Goal: Task Accomplishment & Management: Manage account settings

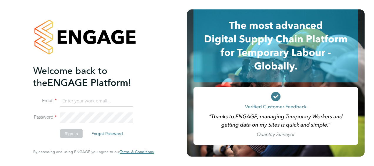
type input "dan.knowles@vistry.co.uk"
click at [73, 135] on button "Sign In" at bounding box center [71, 133] width 22 height 9
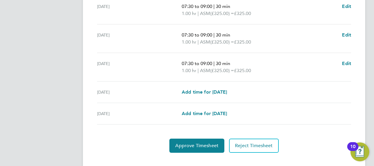
scroll to position [263, 0]
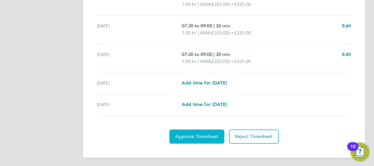
click at [207, 137] on span "Approve Timesheet" at bounding box center [196, 137] width 43 height 6
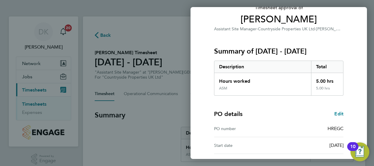
scroll to position [99, 0]
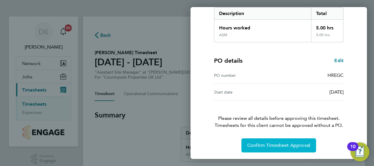
click at [284, 145] on span "Confirm Timesheet Approval" at bounding box center [278, 145] width 63 height 6
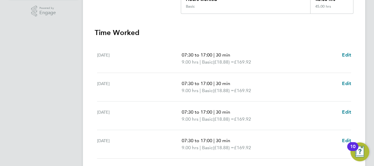
scroll to position [147, 0]
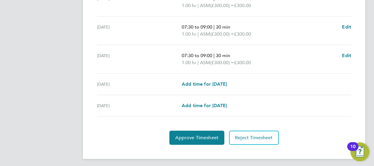
scroll to position [263, 0]
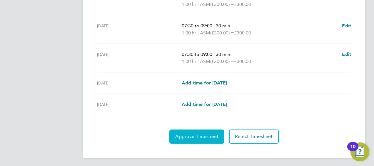
click at [213, 134] on span "Approve Timesheet" at bounding box center [196, 137] width 43 height 6
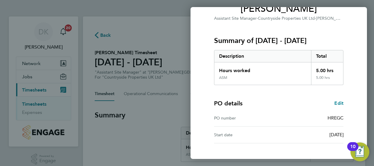
scroll to position [99, 0]
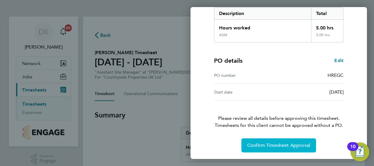
click at [296, 149] on button "Confirm Timesheet Approval" at bounding box center [279, 145] width 75 height 14
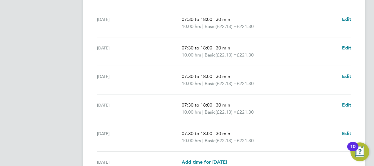
scroll to position [174, 0]
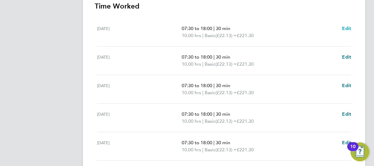
click at [349, 25] on link "Edit" at bounding box center [346, 28] width 9 height 7
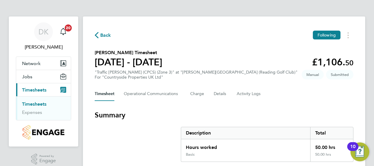
select select "30"
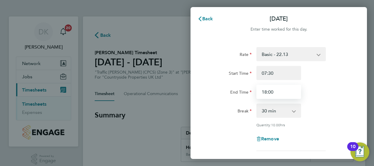
click at [283, 96] on input "18:00" at bounding box center [279, 92] width 45 height 14
click at [267, 91] on input "18:00" at bounding box center [279, 92] width 45 height 14
type input "17:00"
click at [334, 131] on div "Rate Basic - 22.13 Start Time 07:30 End Time 17:00 Break 0 min 15 min 30 min 45…" at bounding box center [279, 99] width 144 height 104
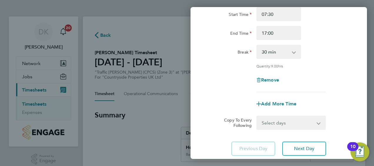
scroll to position [88, 0]
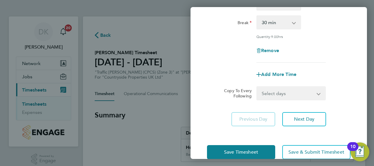
click at [306, 97] on select "Select days Day Weekday (Mon-Fri) Weekend (Sat-Sun) Tuesday Wednesday Thursday …" at bounding box center [288, 93] width 62 height 13
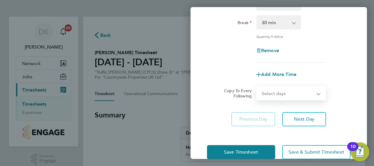
select select "WEEKDAY"
click at [257, 87] on select "Select days Day Weekday (Mon-Fri) Weekend (Sat-Sun) Tuesday Wednesday Thursday …" at bounding box center [288, 93] width 62 height 13
select select "2025-09-28"
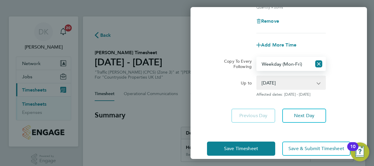
scroll to position [126, 0]
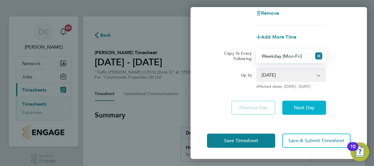
click at [309, 109] on span "Next Day" at bounding box center [304, 108] width 20 height 6
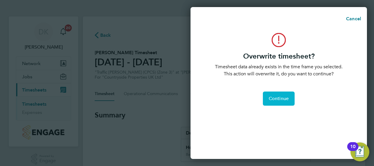
click at [287, 100] on span "Continue" at bounding box center [279, 99] width 20 height 6
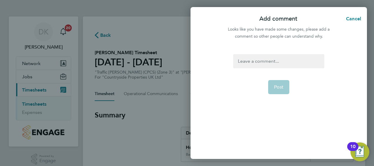
click at [269, 62] on div at bounding box center [278, 61] width 91 height 14
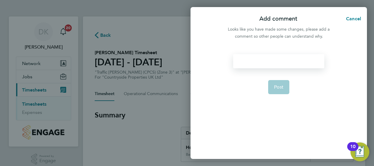
click at [263, 63] on div at bounding box center [278, 61] width 91 height 14
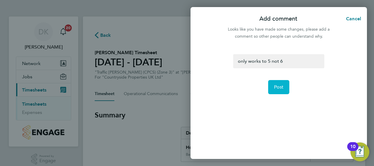
click at [271, 85] on button "Post" at bounding box center [278, 87] width 21 height 14
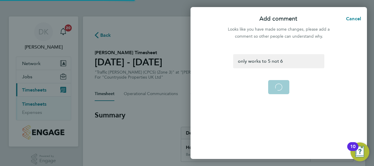
select select "0: null"
select select "30"
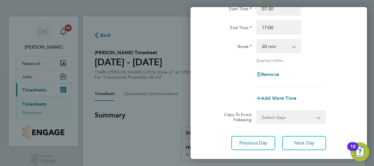
scroll to position [100, 0]
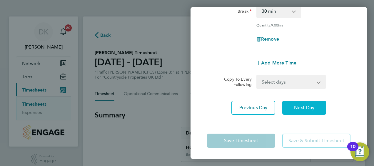
click at [304, 105] on span "Next Day" at bounding box center [304, 108] width 20 height 6
select select "30"
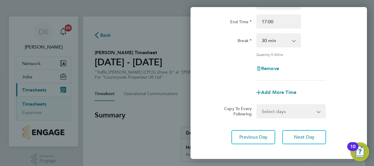
scroll to position [100, 0]
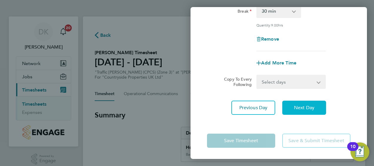
click at [310, 107] on span "Next Day" at bounding box center [304, 108] width 20 height 6
select select "30"
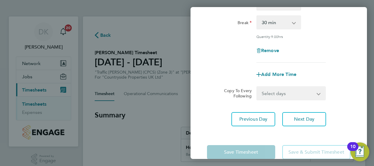
scroll to position [100, 0]
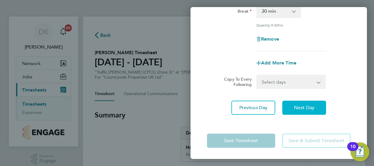
click at [311, 108] on span "Next Day" at bounding box center [304, 108] width 20 height 6
select select "30"
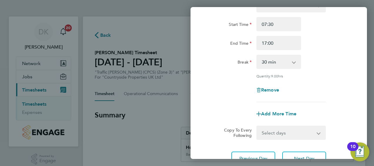
scroll to position [100, 0]
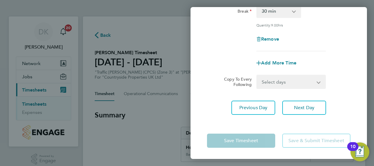
click at [261, 147] on app-form-button "Save Timesheet" at bounding box center [243, 141] width 72 height 14
click at [261, 139] on app-form-button "Save Timesheet" at bounding box center [243, 141] width 72 height 14
click at [285, 139] on app-form-button "Save & Submit Timesheet" at bounding box center [315, 141] width 72 height 14
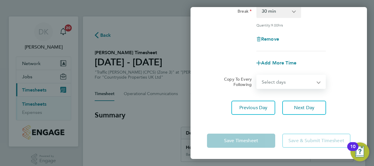
click at [301, 83] on select "Select days Day Weekend (Sat-Sun) Saturday Sunday" at bounding box center [288, 81] width 62 height 13
select select "DAY"
click at [257, 75] on select "Select days Day Weekend (Sat-Sun) Saturday Sunday" at bounding box center [288, 81] width 62 height 13
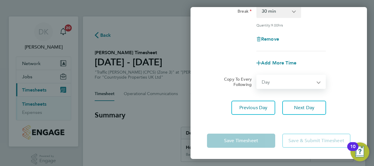
select select "2025-09-28"
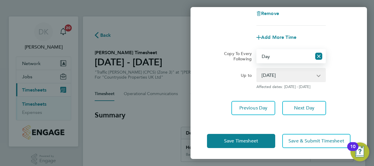
scroll to position [126, 0]
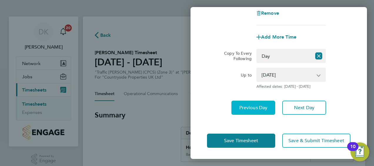
click at [266, 110] on button "Previous Day" at bounding box center [254, 108] width 44 height 14
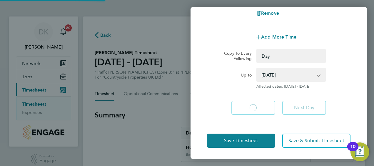
select select "0: null"
select select "30"
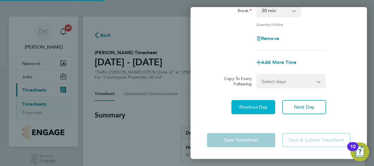
scroll to position [100, 0]
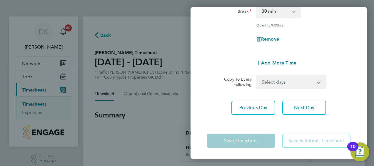
click at [321, 83] on app-icon-cross-button at bounding box center [322, 81] width 7 height 13
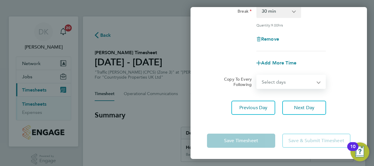
click at [310, 79] on select "Select days Day Weekend (Sat-Sun) Friday Saturday Sunday" at bounding box center [288, 81] width 62 height 13
select select "DAY"
click at [257, 75] on select "Select days Day Weekend (Sat-Sun) Friday Saturday Sunday" at bounding box center [288, 81] width 62 height 13
select select "2025-09-28"
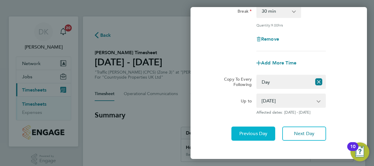
click at [260, 132] on span "Previous Day" at bounding box center [254, 134] width 28 height 6
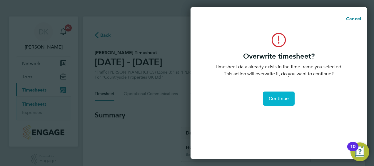
click at [278, 101] on span "Continue" at bounding box center [279, 99] width 20 height 6
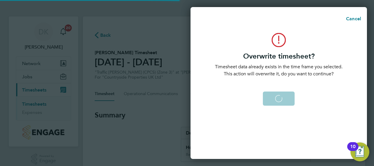
select select "0: null"
select select "30"
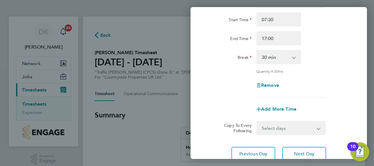
scroll to position [100, 0]
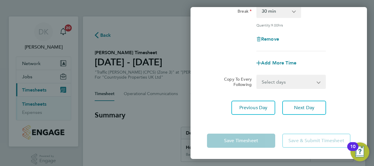
click at [287, 84] on select "Select days Day Weekday (Mon-Fri) Weekend (Sat-Sun) Thursday Friday Saturday Su…" at bounding box center [288, 81] width 62 height 13
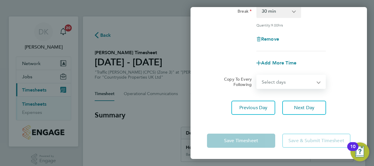
select select "DAY"
click at [257, 75] on select "Select days Day Weekday (Mon-Fri) Weekend (Sat-Sun) Thursday Friday Saturday Su…" at bounding box center [288, 81] width 62 height 13
select select "2025-09-28"
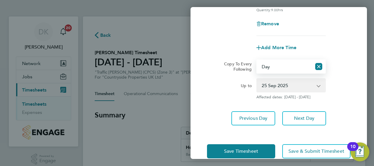
scroll to position [118, 0]
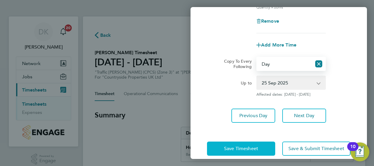
click at [263, 142] on button "Save Timesheet" at bounding box center [241, 149] width 68 height 14
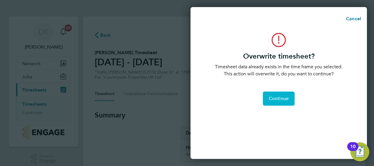
click at [275, 102] on button "Continue" at bounding box center [279, 99] width 32 height 14
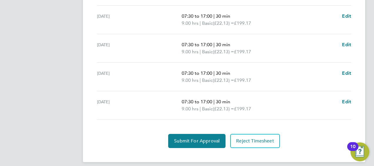
scroll to position [277, 0]
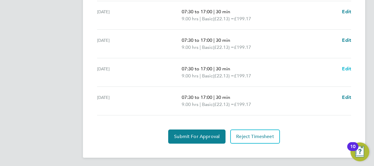
click at [344, 66] on span "Edit" at bounding box center [346, 69] width 9 height 6
select select "30"
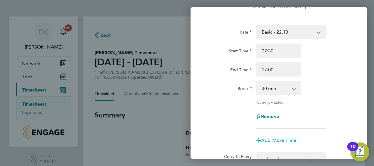
scroll to position [59, 0]
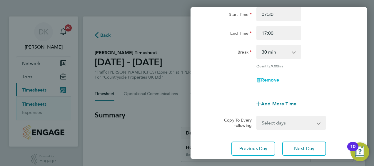
click at [266, 79] on span "Remove" at bounding box center [270, 80] width 18 height 6
select select "null"
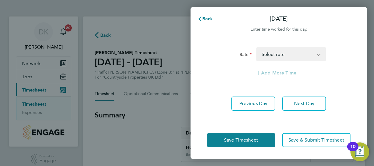
scroll to position [0, 0]
click at [306, 57] on select "Basic - 22.13 Select rate" at bounding box center [287, 54] width 61 height 13
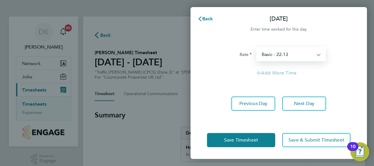
select select "30"
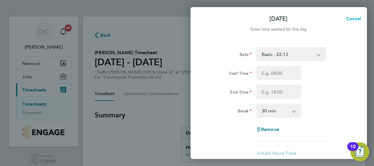
click at [352, 16] on span "Cancel" at bounding box center [353, 19] width 17 height 6
select select "30"
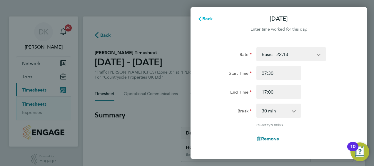
click at [209, 15] on button "Back" at bounding box center [205, 19] width 27 height 12
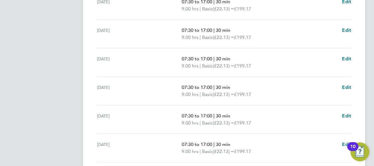
scroll to position [277, 0]
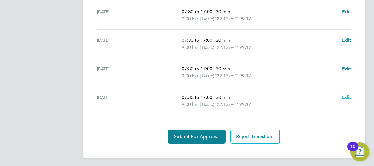
click at [348, 98] on span "Edit" at bounding box center [346, 97] width 9 height 6
select select "30"
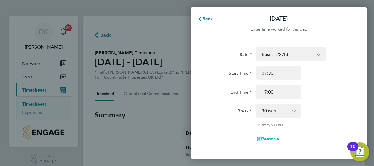
click at [262, 137] on span "Remove" at bounding box center [270, 139] width 18 height 6
select select "null"
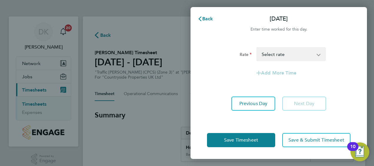
click at [318, 54] on select "Basic - 22.13 Select rate" at bounding box center [287, 54] width 61 height 13
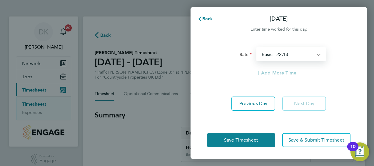
select select "30"
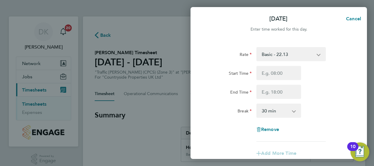
scroll to position [29, 0]
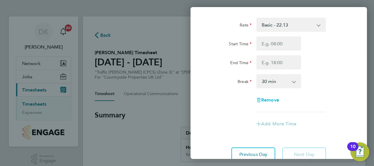
click at [267, 101] on span "Remove" at bounding box center [270, 100] width 18 height 6
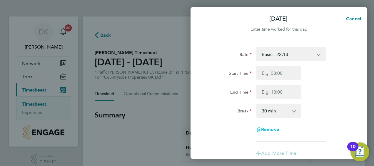
select select "null"
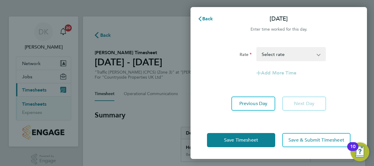
click at [297, 55] on select "Basic - 22.13 Select rate" at bounding box center [287, 54] width 61 height 13
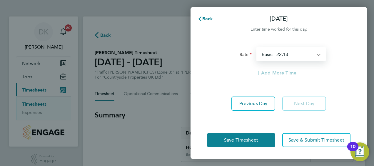
select select "30"
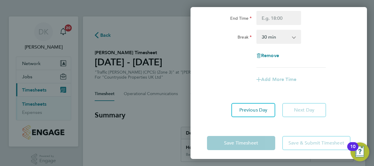
scroll to position [77, 0]
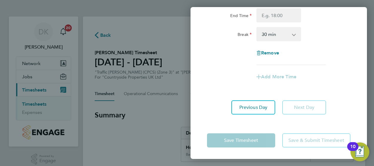
click at [269, 141] on app-form-button "Save Timesheet" at bounding box center [243, 140] width 72 height 14
click at [294, 139] on app-form-button "Save & Submit Timesheet" at bounding box center [315, 140] width 72 height 14
click at [295, 110] on app-form-button "Next Day" at bounding box center [302, 107] width 47 height 14
click at [267, 111] on button "Previous Day" at bounding box center [254, 107] width 44 height 14
select select "30"
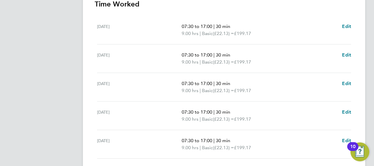
scroll to position [265, 0]
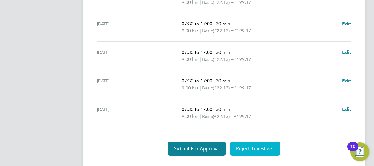
click at [271, 150] on button "Reject Timesheet" at bounding box center [255, 149] width 50 height 14
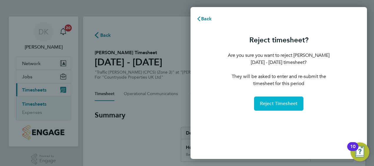
click at [282, 103] on span "Reject Timesheet" at bounding box center [279, 104] width 38 height 6
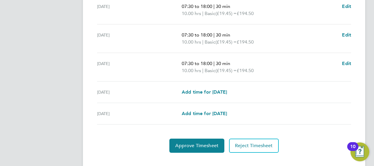
scroll to position [263, 0]
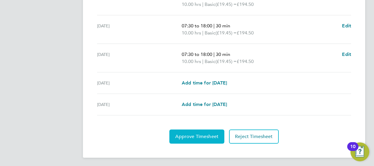
click at [208, 134] on span "Approve Timesheet" at bounding box center [196, 137] width 43 height 6
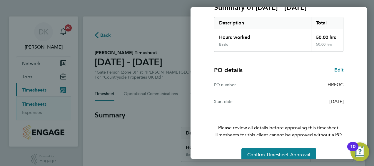
scroll to position [99, 0]
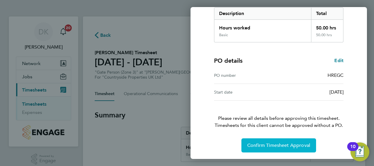
click at [281, 147] on span "Confirm Timesheet Approval" at bounding box center [278, 145] width 63 height 6
